Goal: Check status: Check status

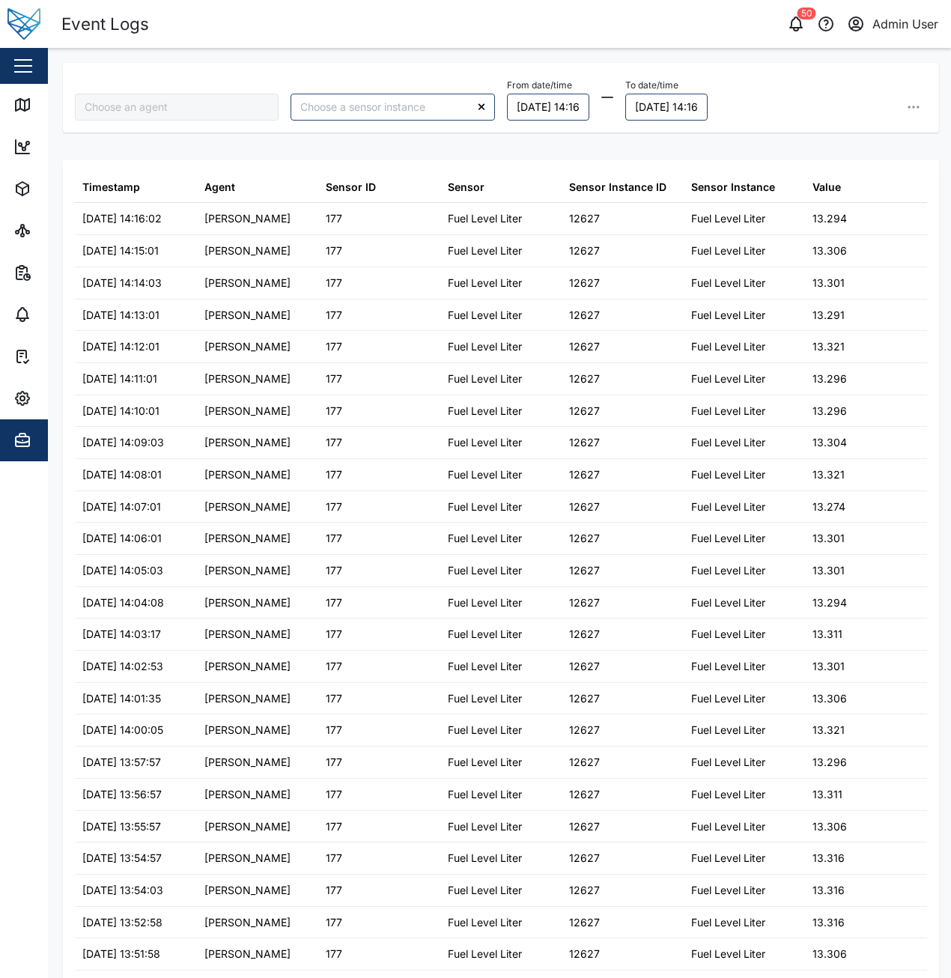
type input "[PERSON_NAME]"
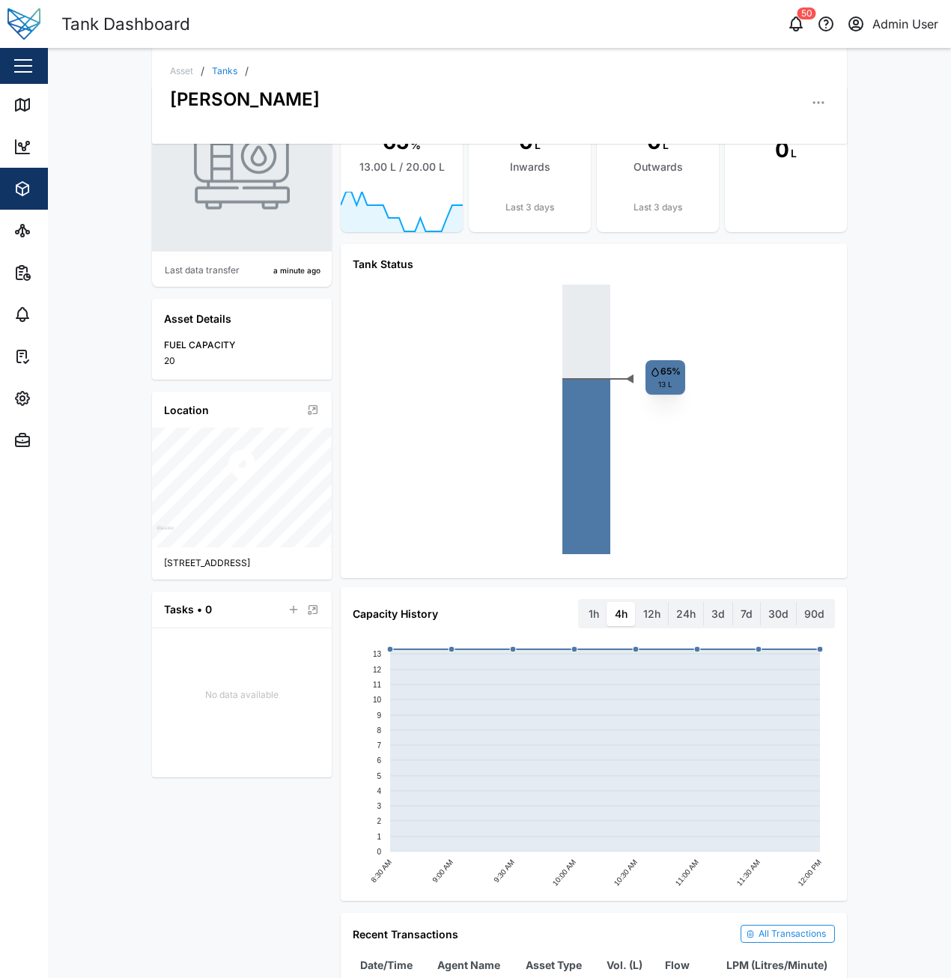
scroll to position [129, 0]
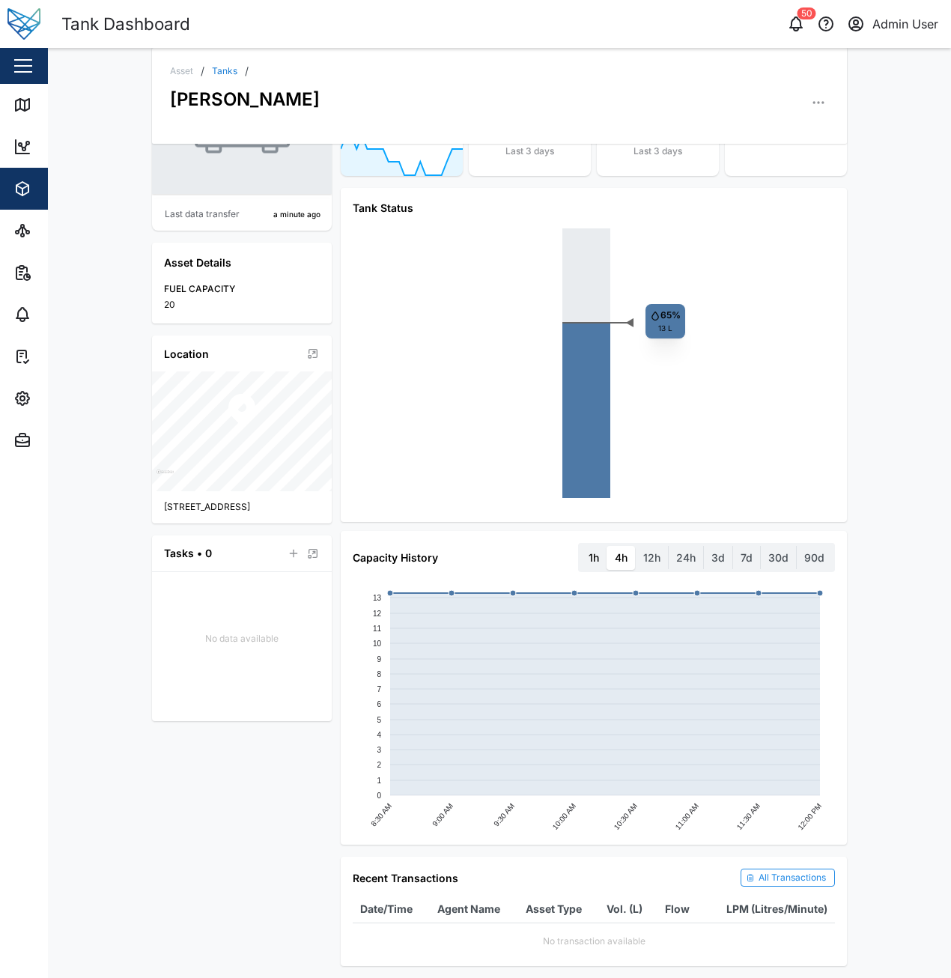
click at [594, 564] on label "1h" at bounding box center [593, 558] width 25 height 24
click at [581, 546] on hour "1h" at bounding box center [581, 546] width 0 height 0
click at [635, 555] on label "12h" at bounding box center [651, 558] width 32 height 24
click at [635, 546] on hours "12h" at bounding box center [635, 546] width 0 height 0
click at [680, 553] on label "24h" at bounding box center [685, 558] width 34 height 24
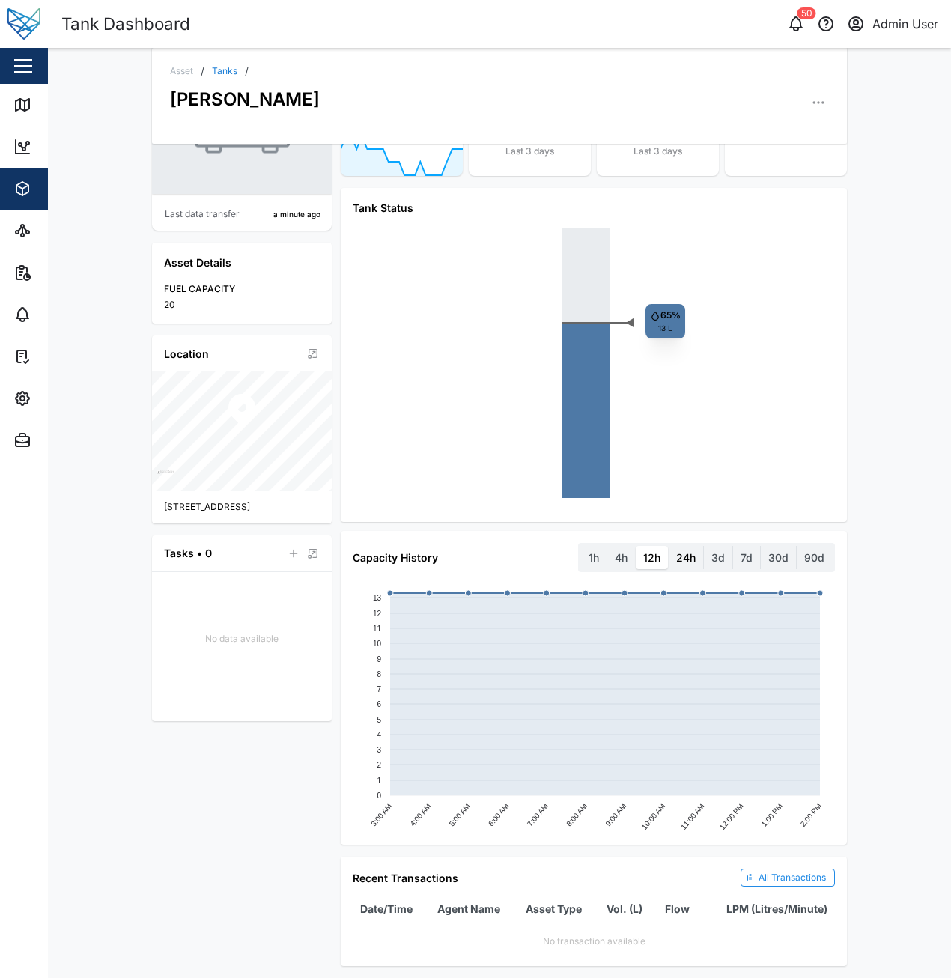
click at [668, 546] on hours "24h" at bounding box center [668, 546] width 0 height 0
click at [712, 554] on label "3d" at bounding box center [718, 558] width 28 height 24
click at [704, 546] on days "3d" at bounding box center [704, 546] width 0 height 0
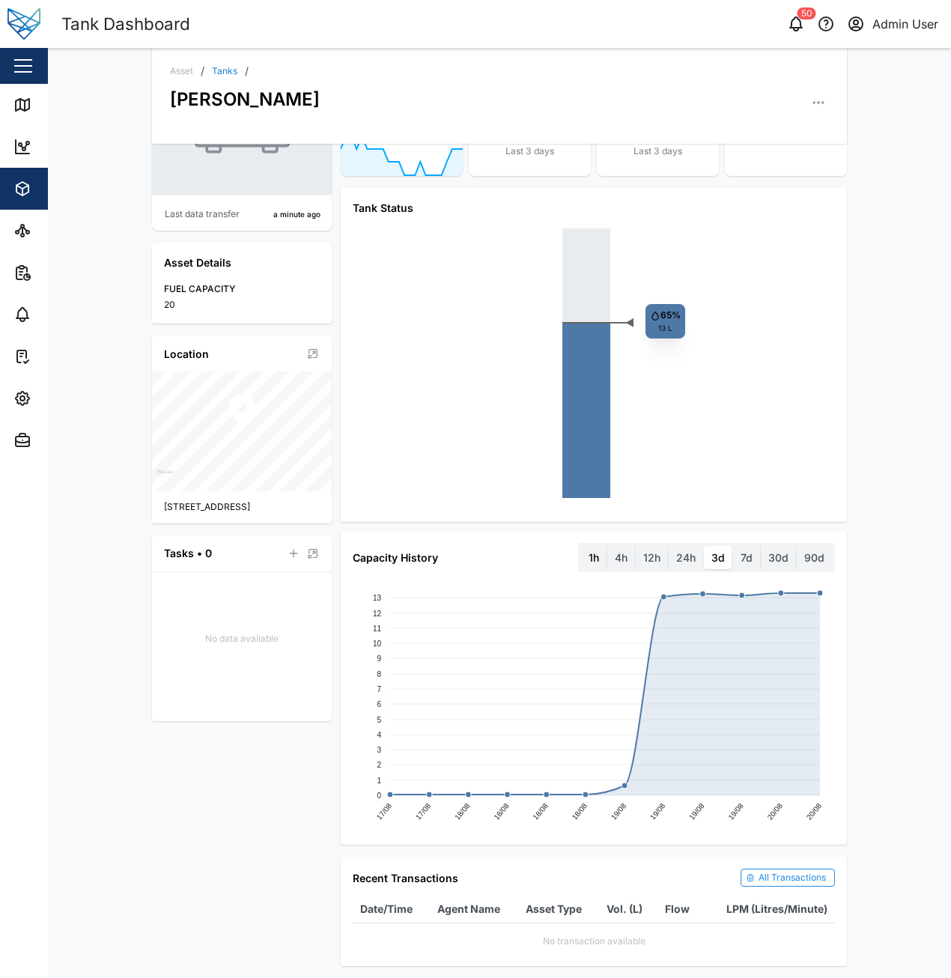
click at [596, 561] on label "1h" at bounding box center [593, 558] width 25 height 24
click at [581, 546] on hour "1h" at bounding box center [581, 546] width 0 height 0
